Goal: Connect with others: Connect with others

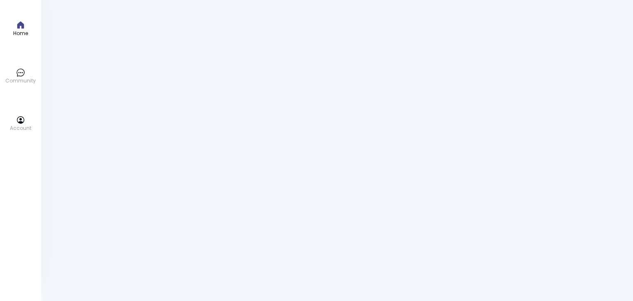
click at [19, 122] on icon at bounding box center [20, 119] width 7 height 7
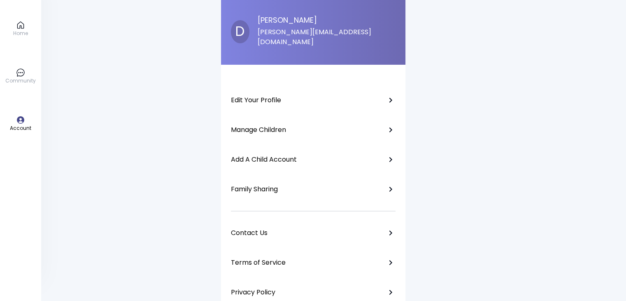
click at [19, 23] on icon at bounding box center [20, 25] width 9 height 9
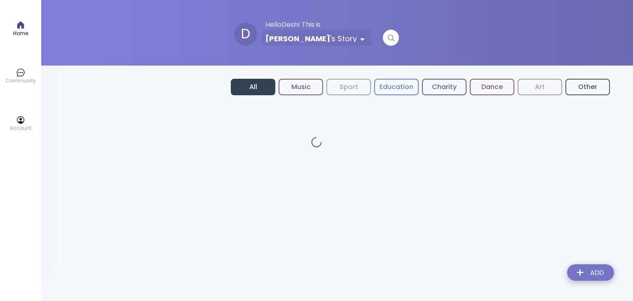
click at [22, 19] on div "Home Community Account" at bounding box center [20, 150] width 41 height 301
click at [25, 119] on icon at bounding box center [20, 119] width 9 height 9
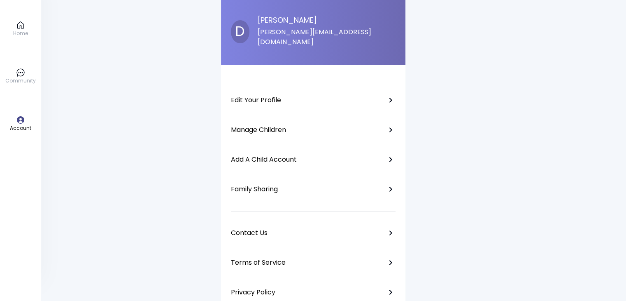
click at [259, 185] on p "Family Sharing" at bounding box center [254, 189] width 47 height 8
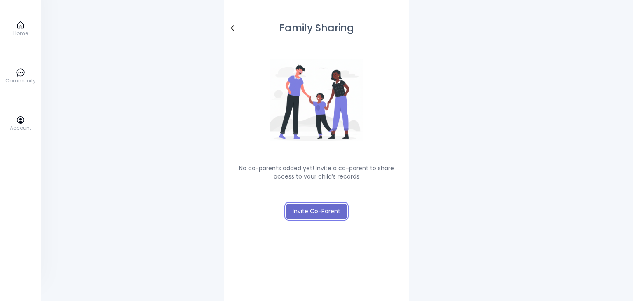
click at [307, 212] on button "Invite Co-Parent" at bounding box center [316, 210] width 61 height 15
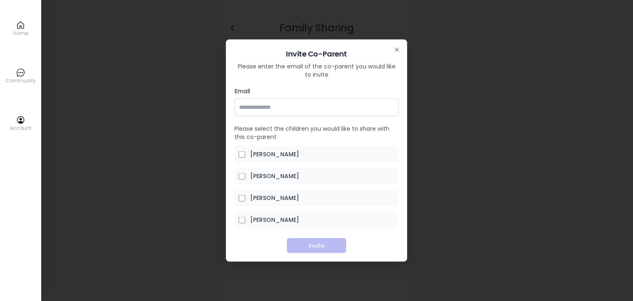
click at [263, 111] on input "Email" at bounding box center [316, 107] width 164 height 18
type input "**********"
click at [325, 246] on button "Invite" at bounding box center [316, 245] width 59 height 15
